Goal: Information Seeking & Learning: Learn about a topic

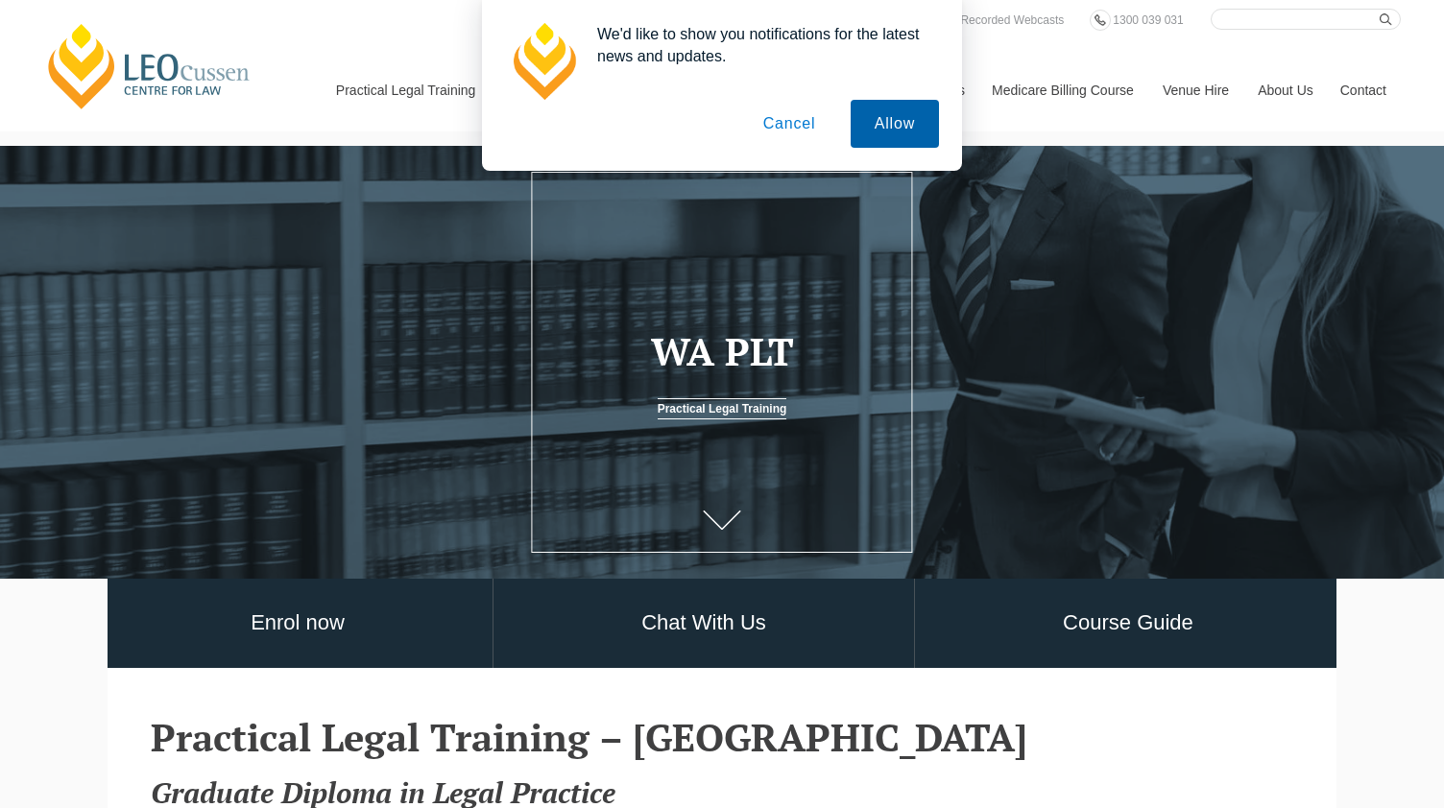
click at [876, 118] on button "Allow" at bounding box center [895, 124] width 88 height 48
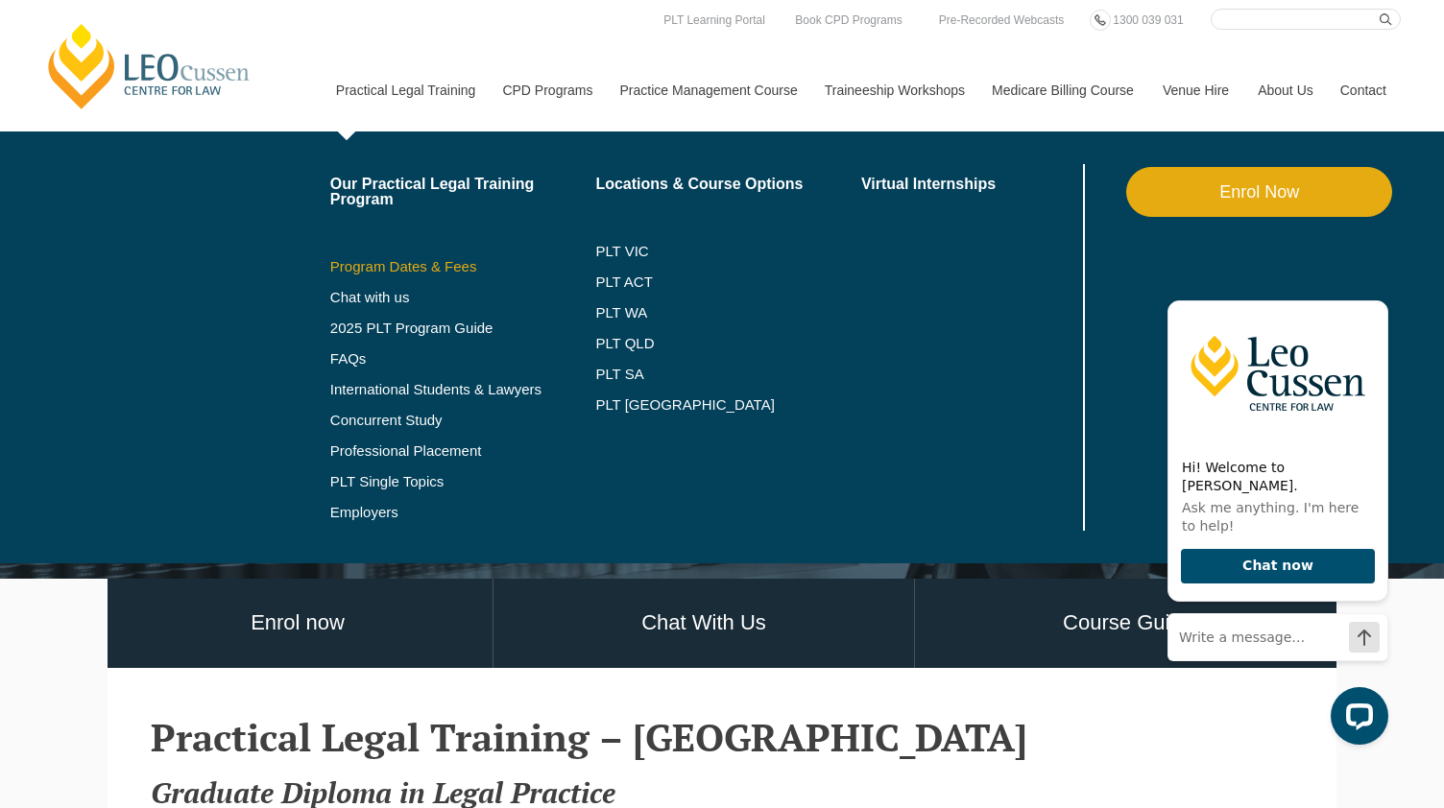
click at [460, 273] on link "Program Dates & Fees" at bounding box center [463, 266] width 266 height 15
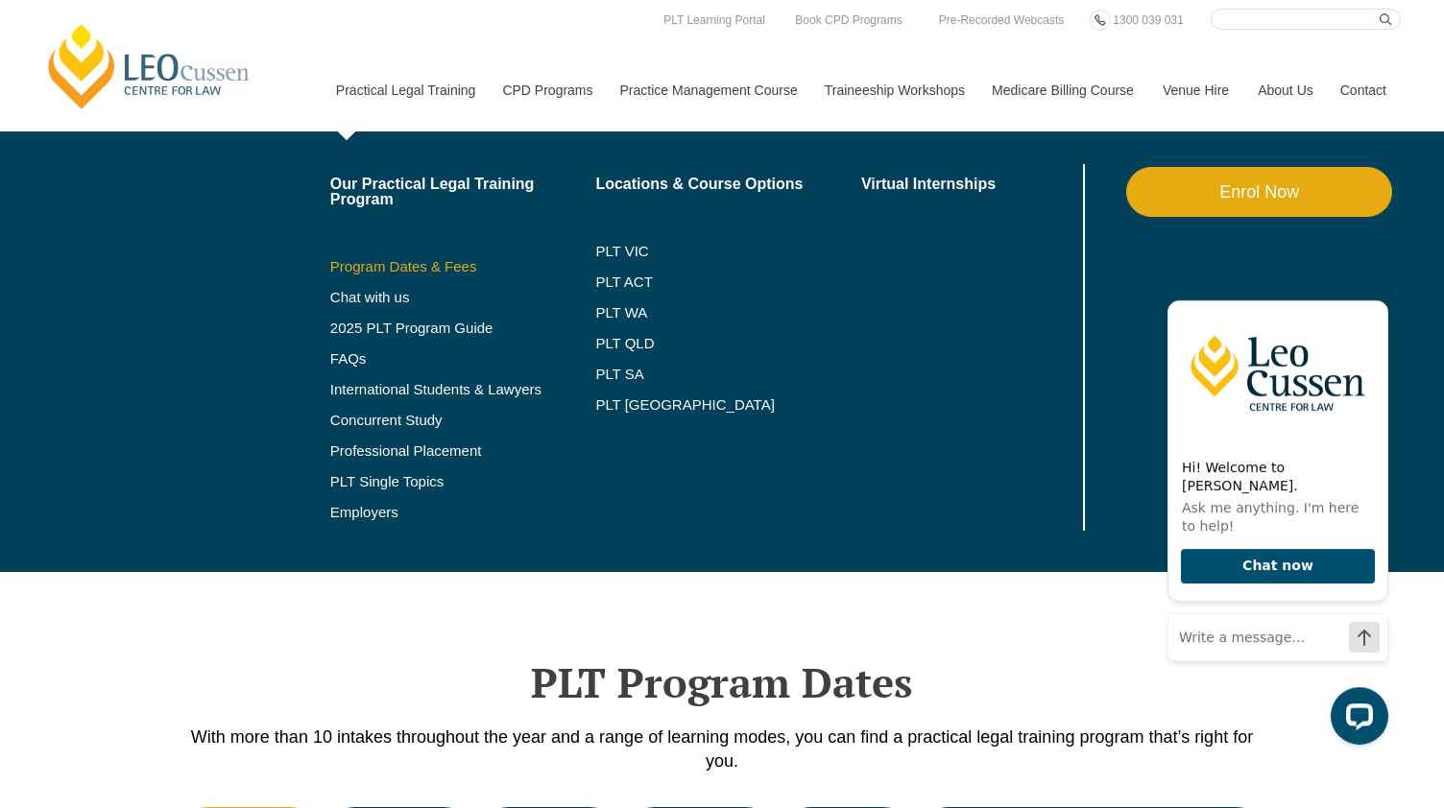
click at [439, 268] on link "Program Dates & Fees" at bounding box center [463, 266] width 266 height 15
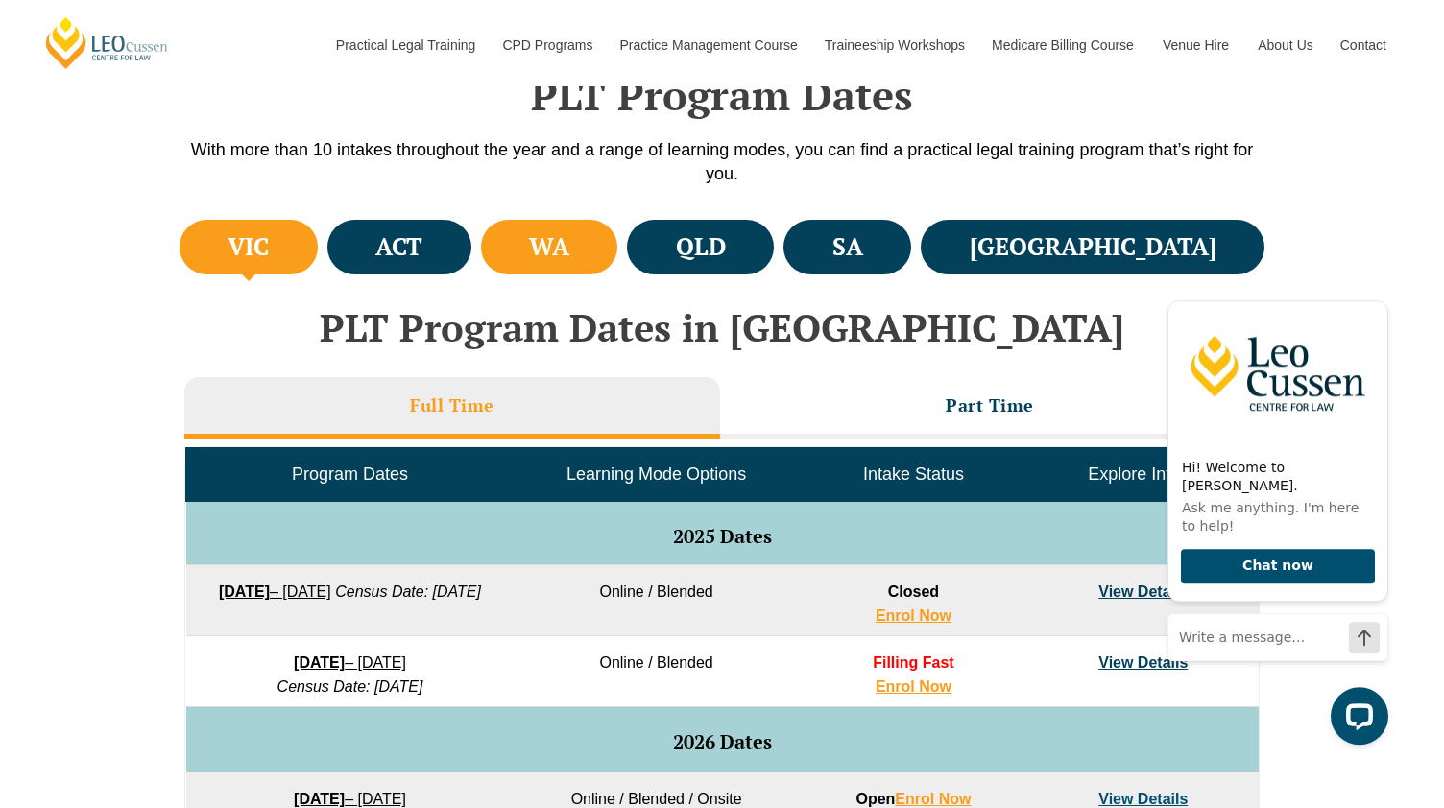
click at [618, 264] on li "WA" at bounding box center [549, 247] width 137 height 55
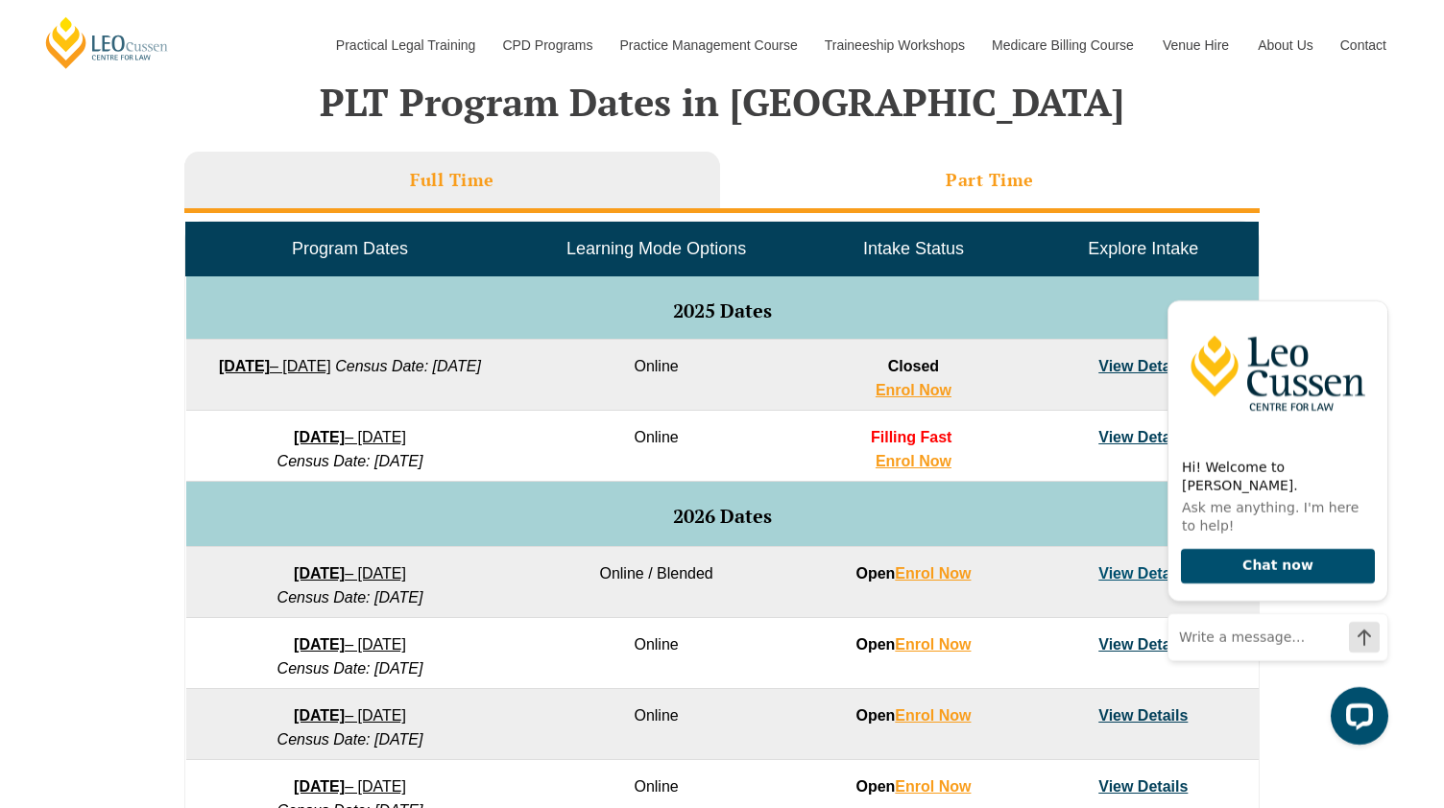
scroll to position [814, 0]
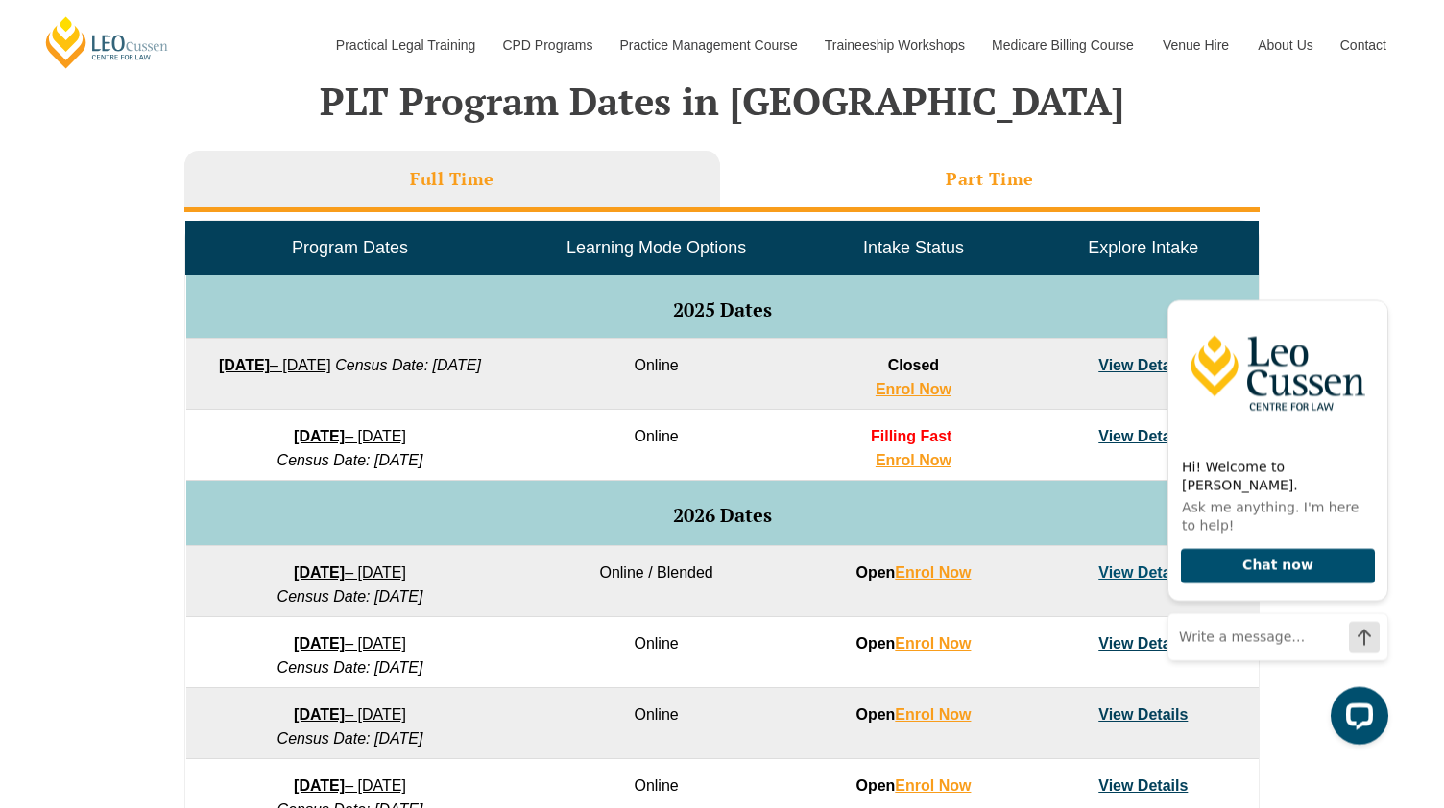
click at [931, 156] on li "Part Time" at bounding box center [989, 181] width 539 height 61
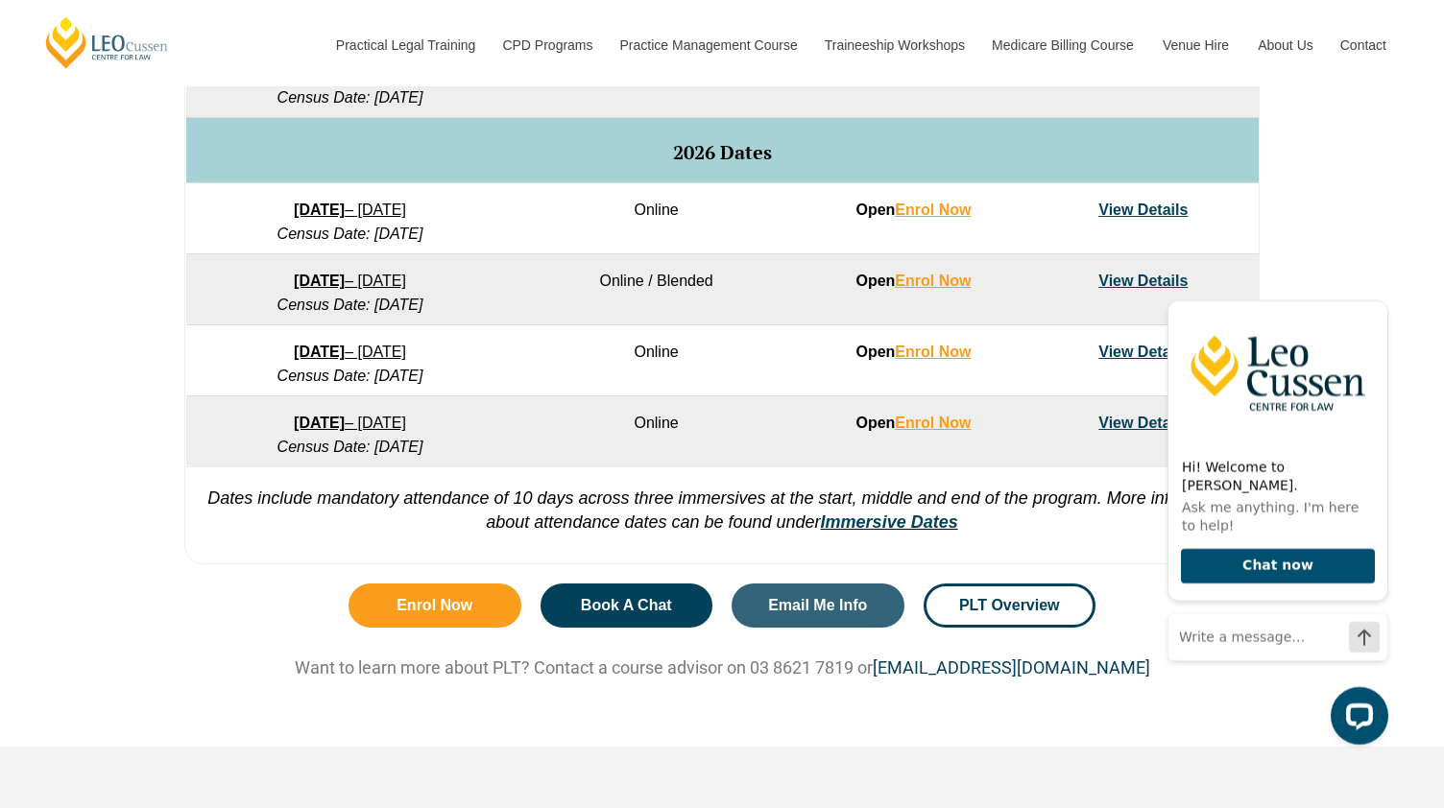
scroll to position [1146, 0]
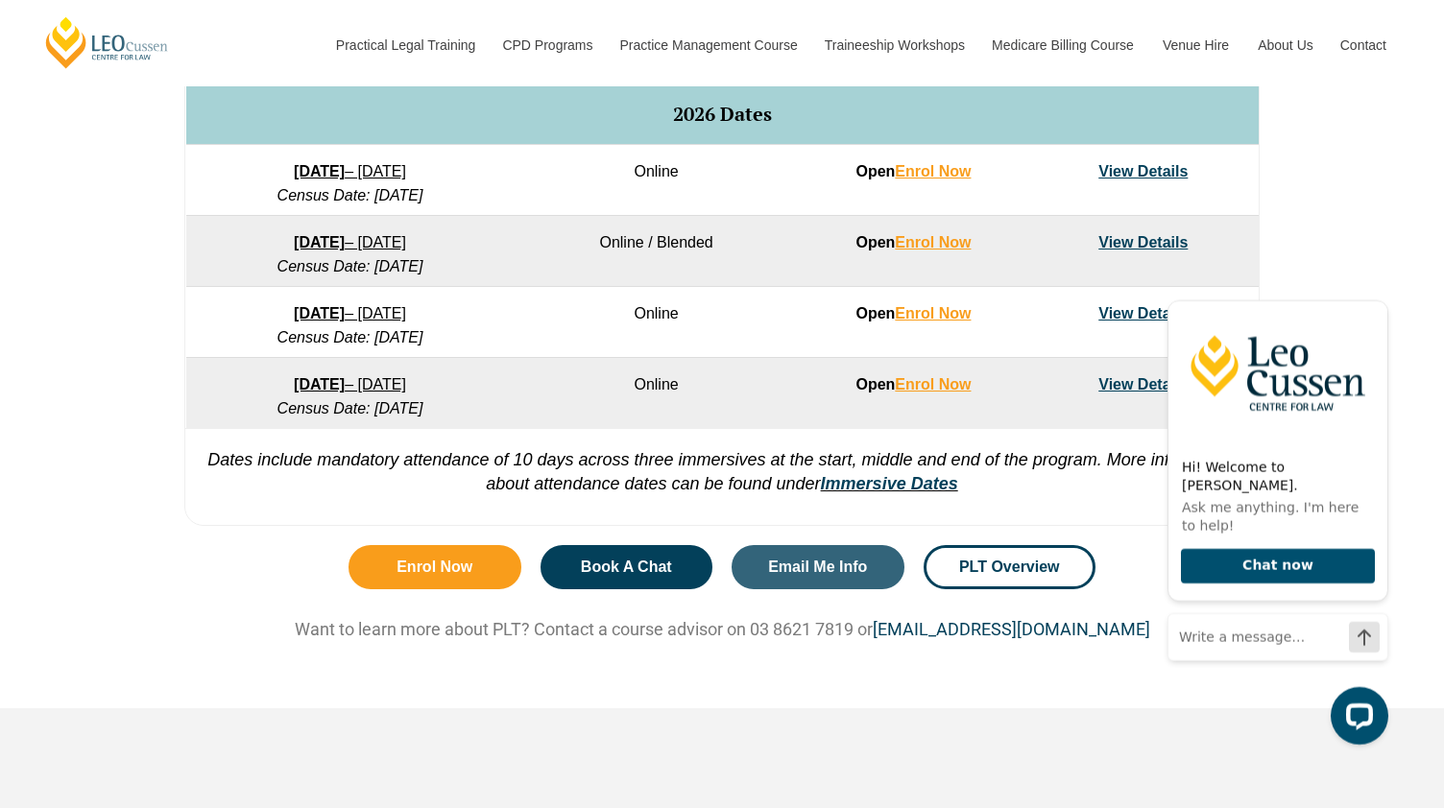
click at [397, 385] on link "7 September 2026 – 16 April 2027" at bounding box center [350, 384] width 112 height 16
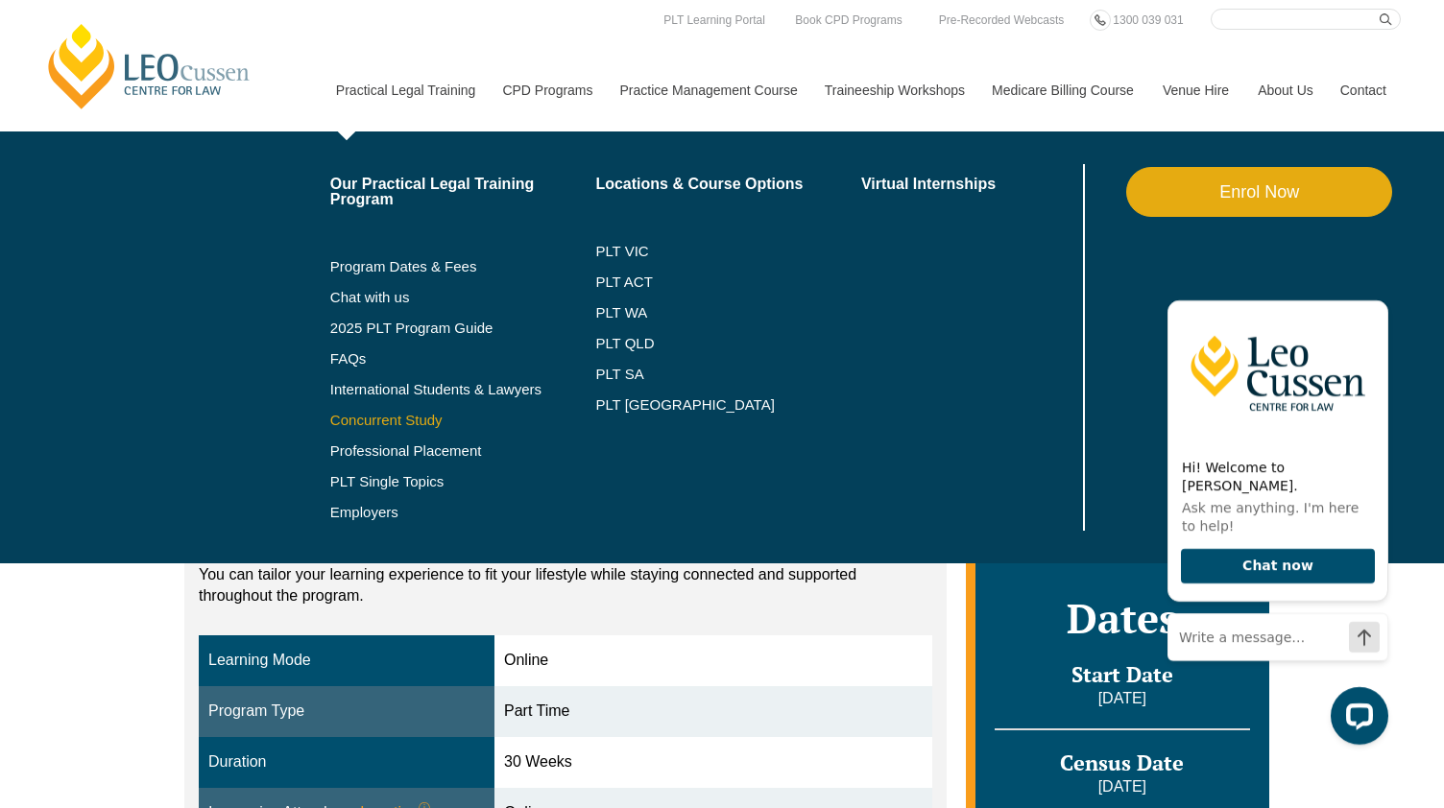
click at [421, 423] on link "Concurrent Study" at bounding box center [463, 420] width 266 height 15
